Goal: Task Accomplishment & Management: Use online tool/utility

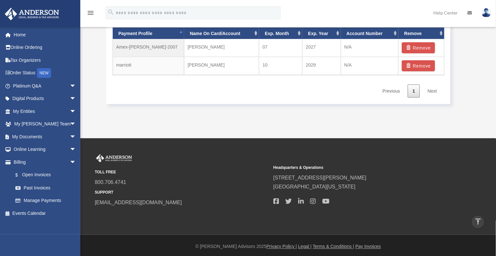
scroll to position [433, 0]
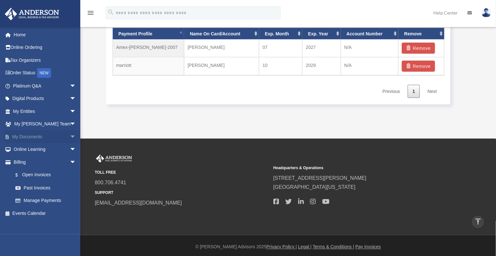
click at [70, 134] on span "arrow_drop_down" at bounding box center [76, 136] width 13 height 13
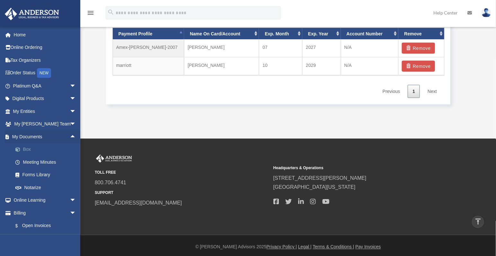
click at [27, 150] on link "Box" at bounding box center [47, 149] width 77 height 13
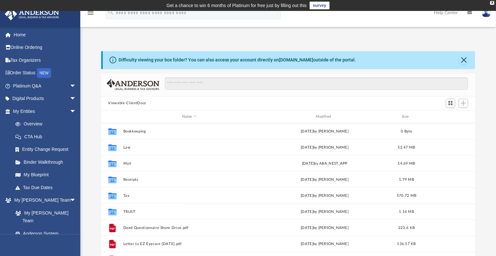
scroll to position [141, 369]
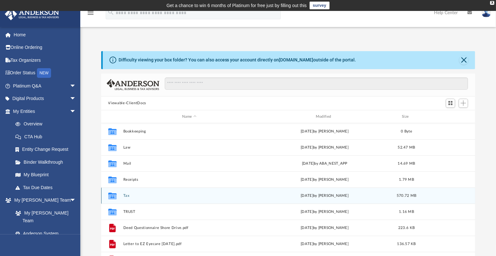
click at [127, 197] on div "Collaborated Folder Tax Thu Aug 21 2025 by Susan O'Shea 570.72 MB" at bounding box center [288, 195] width 374 height 16
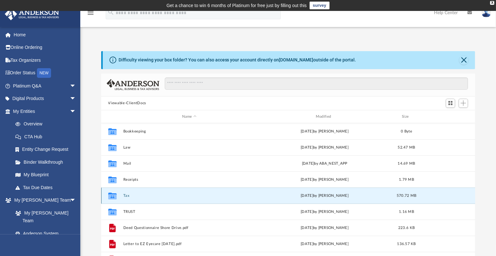
click at [127, 195] on button "Tax" at bounding box center [189, 195] width 132 height 4
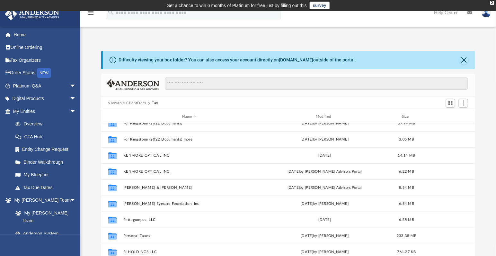
scroll to position [59, 0]
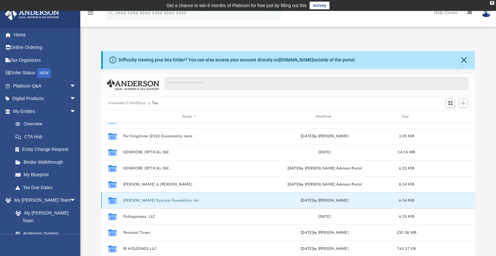
click at [135, 199] on button "Patrick J Eyecare Foundation, Inc" at bounding box center [189, 200] width 132 height 4
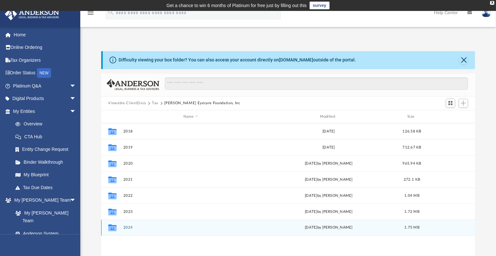
click at [128, 226] on button "2024" at bounding box center [190, 228] width 135 height 4
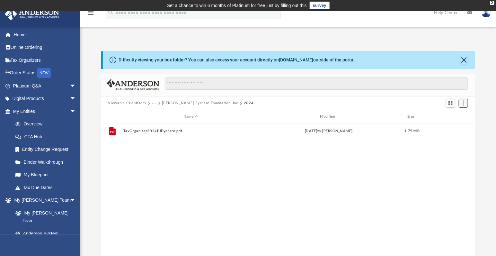
click at [465, 106] on button "Add" at bounding box center [464, 103] width 10 height 9
click at [454, 115] on li "Upload" at bounding box center [454, 115] width 21 height 7
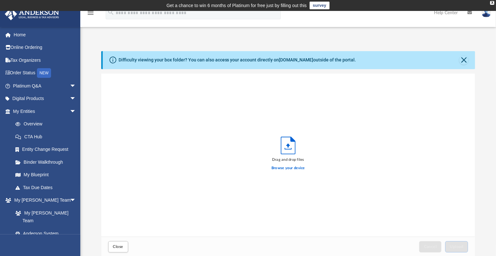
scroll to position [157, 369]
click at [286, 169] on label "Browse your device" at bounding box center [288, 168] width 33 height 6
click at [0, 0] on input "Browse your device" at bounding box center [0, 0] width 0 height 0
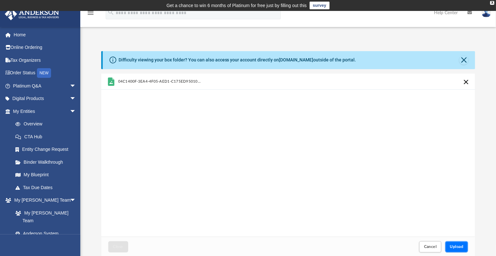
click at [460, 251] on button "Upload" at bounding box center [456, 246] width 23 height 11
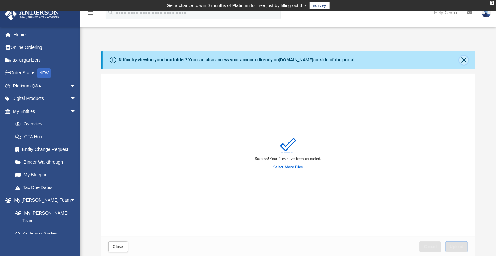
click at [464, 61] on button "Close" at bounding box center [464, 60] width 9 height 9
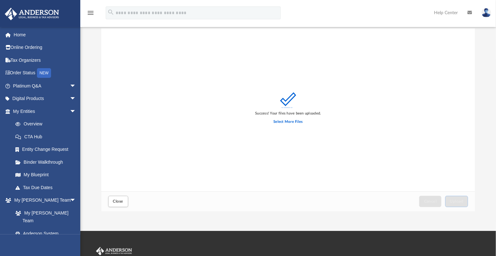
scroll to position [24, 0]
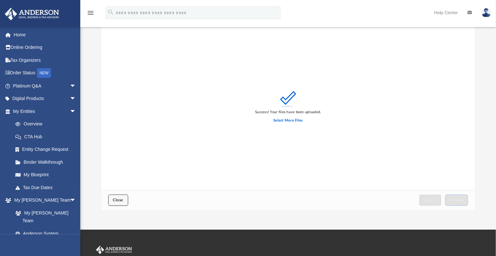
click at [118, 202] on span "Close" at bounding box center [118, 200] width 10 height 4
